Goal: Book appointment/travel/reservation

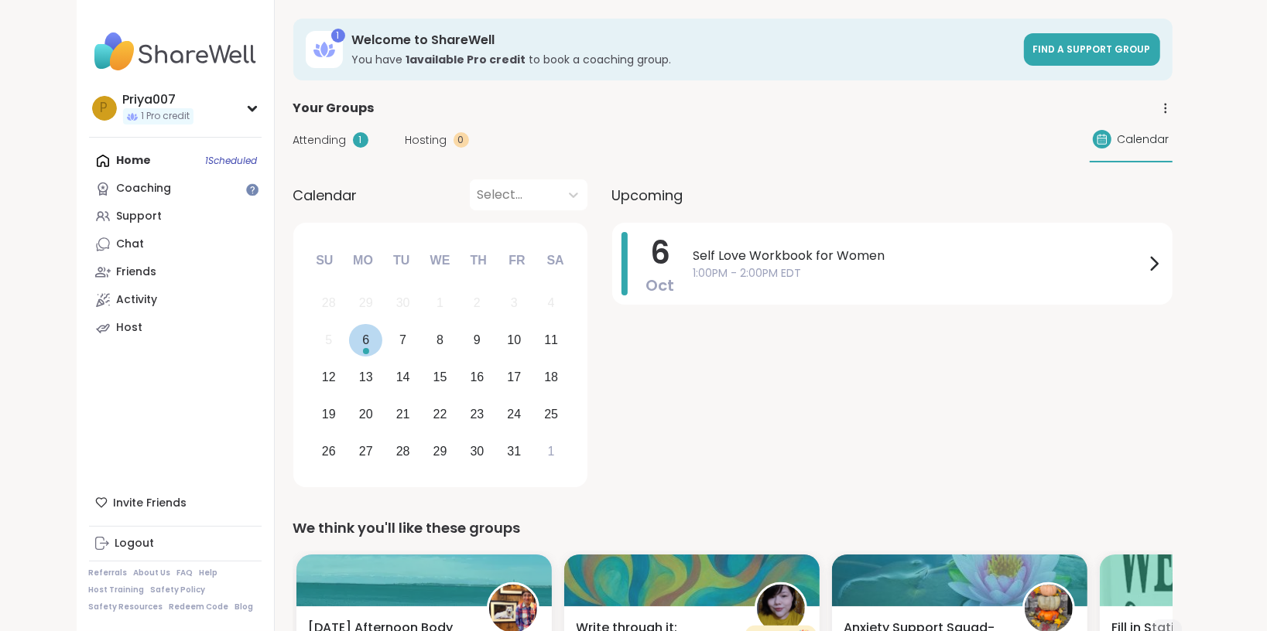
click at [355, 346] on div "6" at bounding box center [365, 340] width 33 height 33
click at [854, 260] on span "Self Love Workbook for Women" at bounding box center [918, 256] width 451 height 19
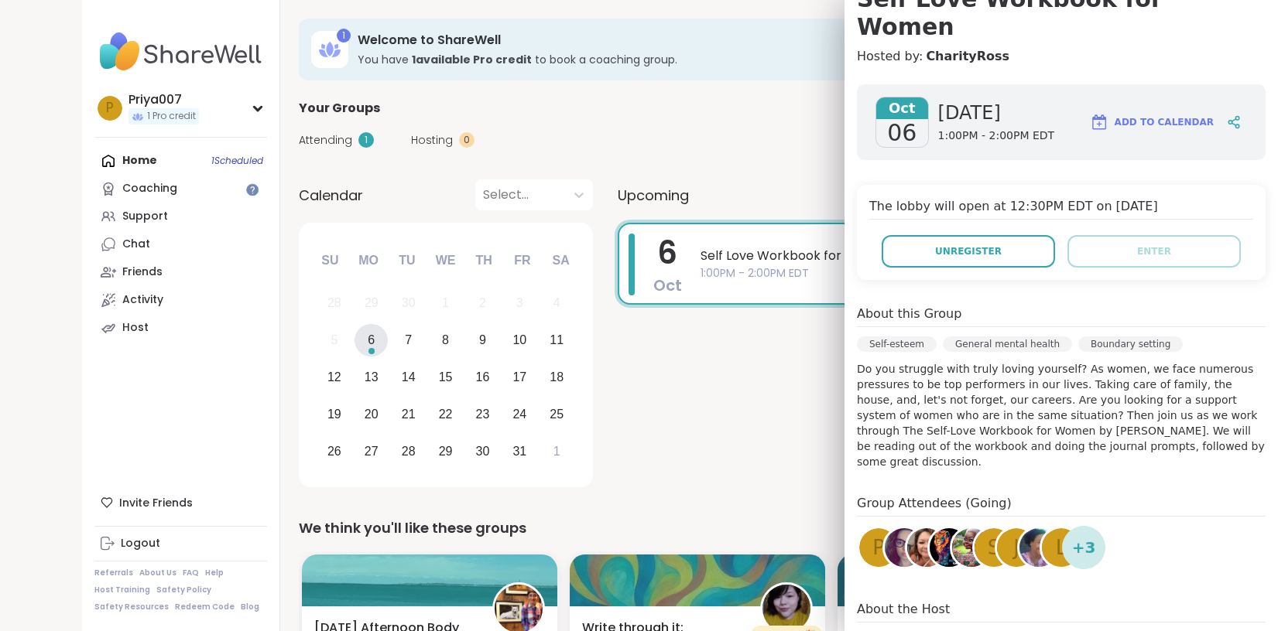
scroll to position [140, 0]
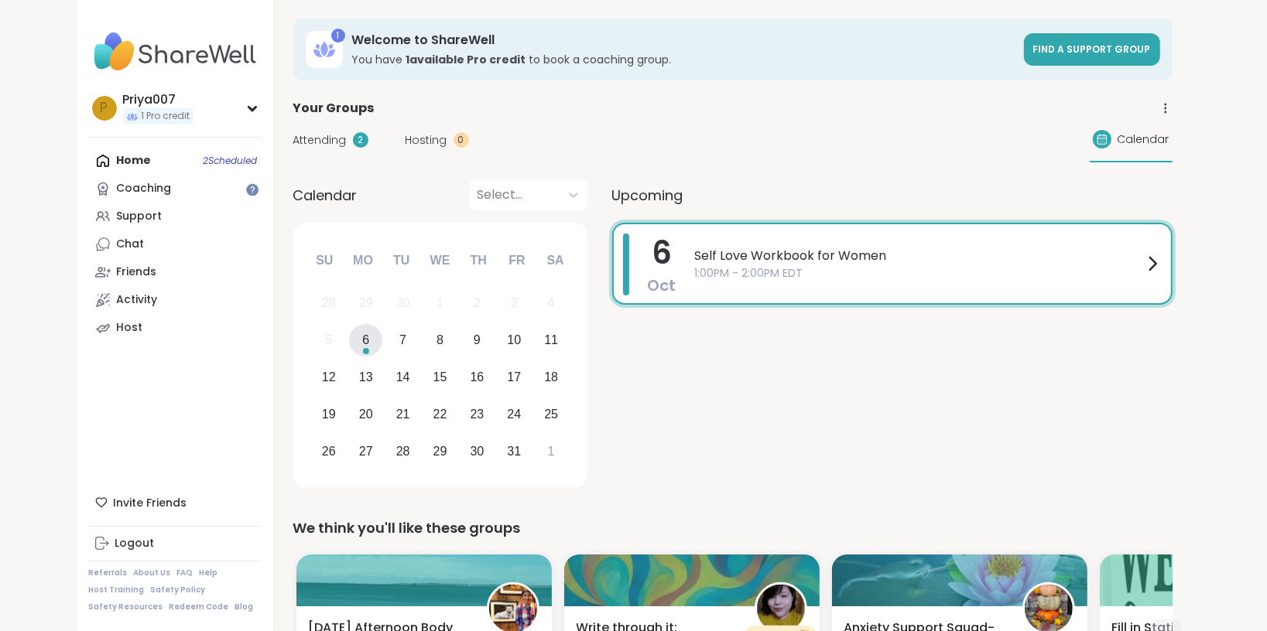
click at [875, 279] on span "1:00PM - 2:00PM EDT" at bounding box center [919, 273] width 448 height 16
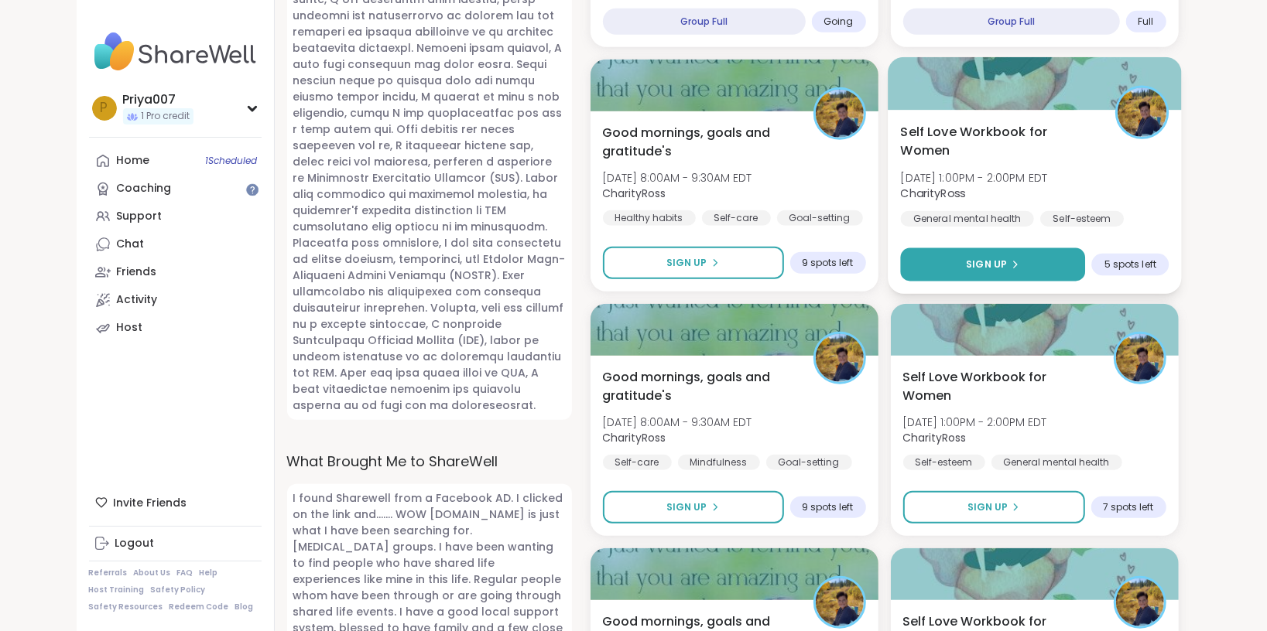
scroll to position [984, 0]
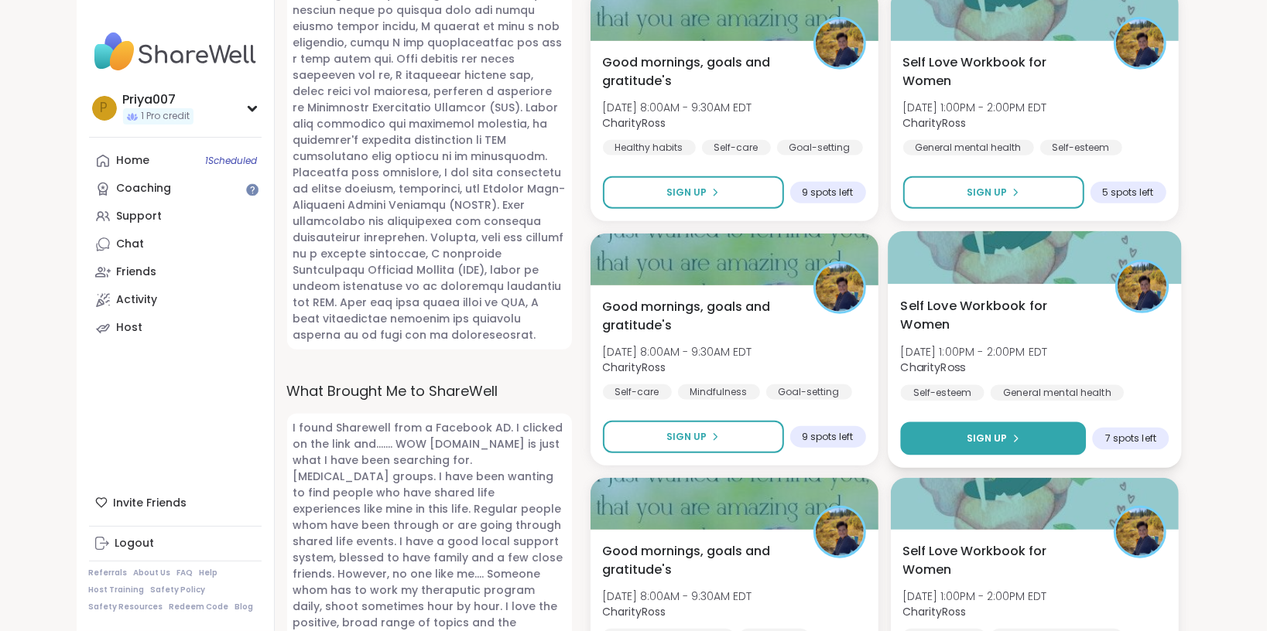
click at [1017, 441] on icon at bounding box center [1014, 438] width 9 height 9
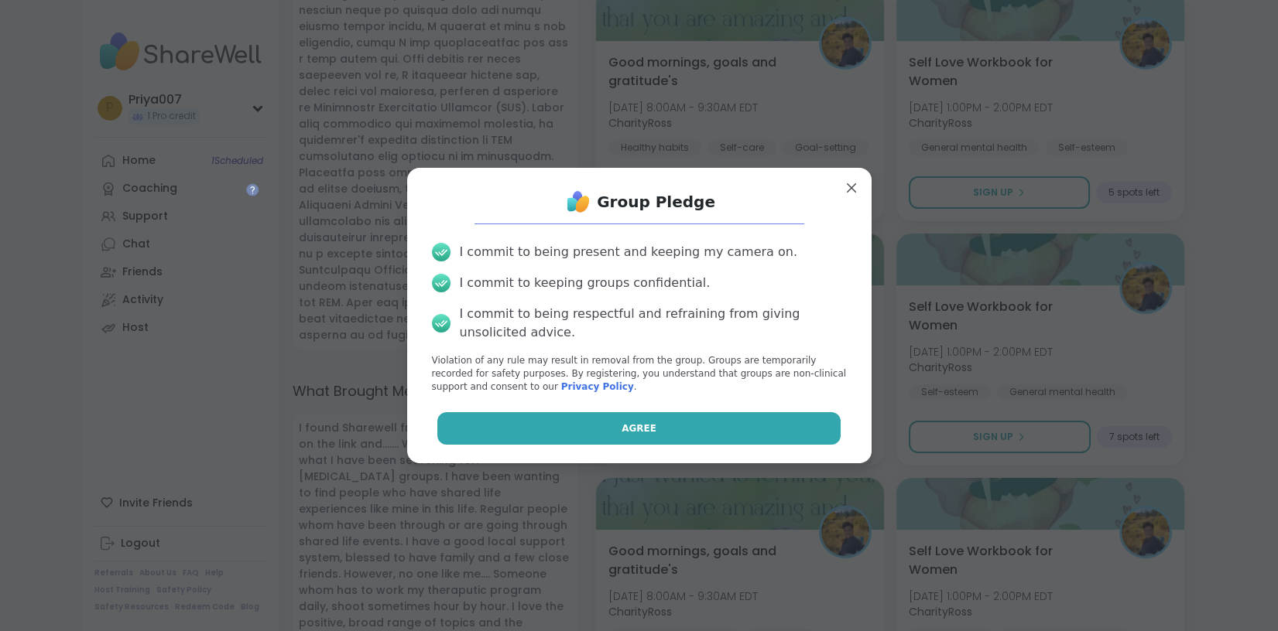
click at [790, 413] on button "Agree" at bounding box center [638, 428] width 403 height 33
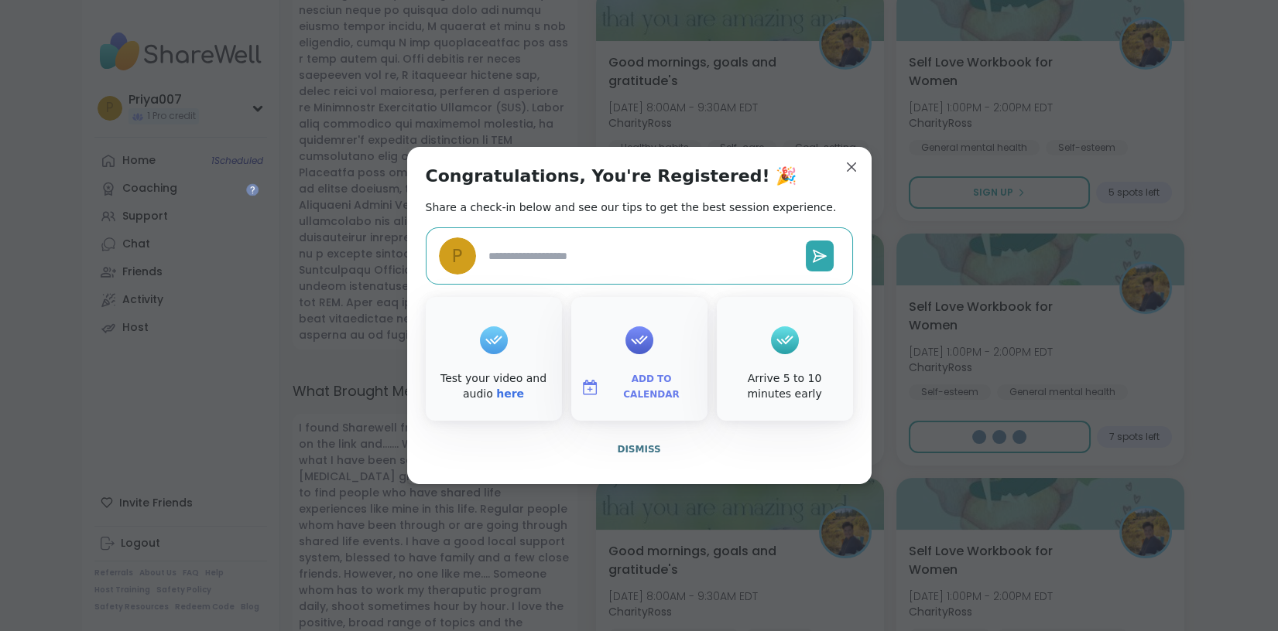
type textarea "*"
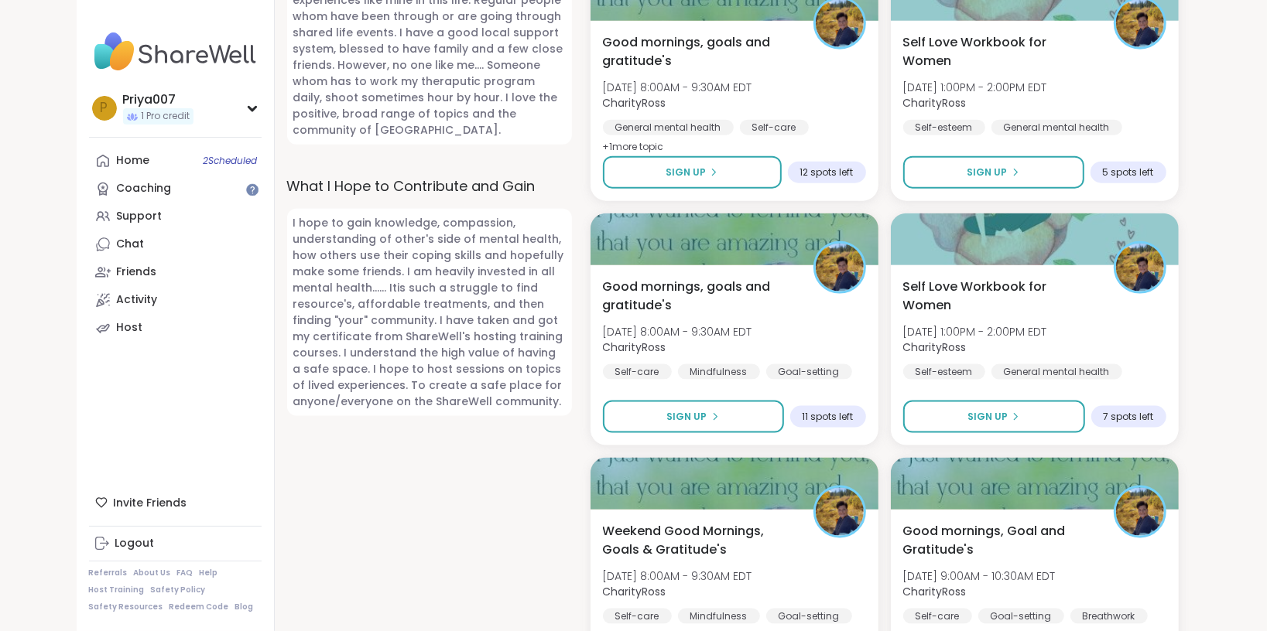
scroll to position [1617, 0]
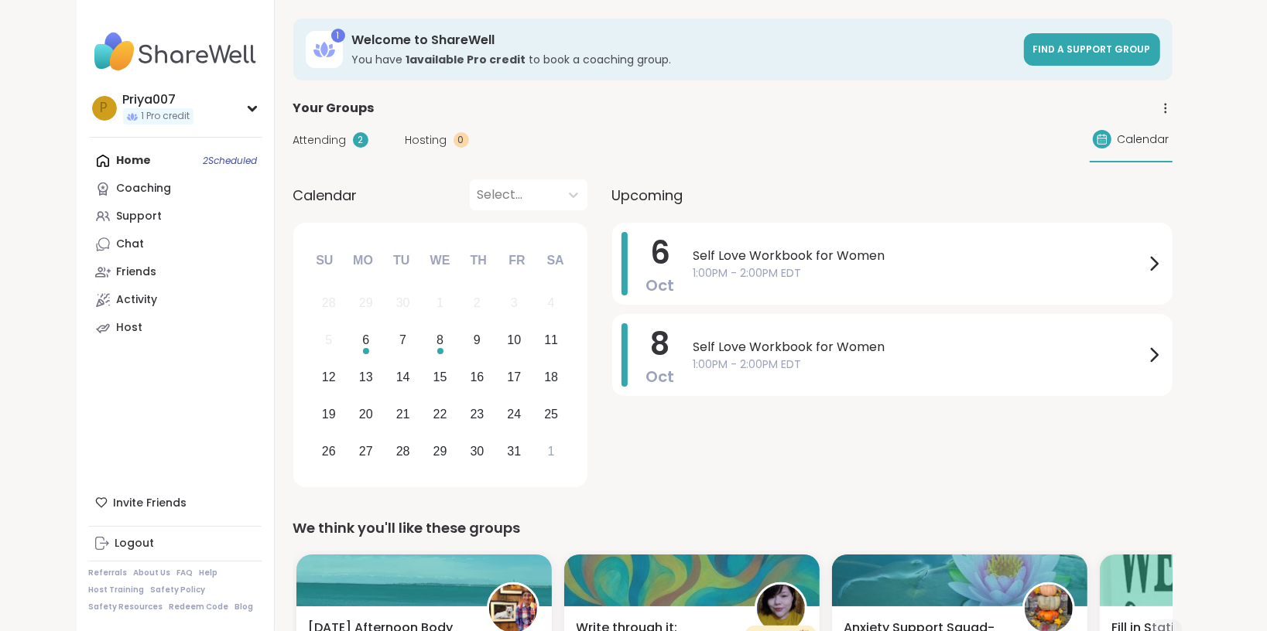
click at [1145, 148] on div "Calendar" at bounding box center [1131, 140] width 83 height 45
